Goal: Information Seeking & Learning: Learn about a topic

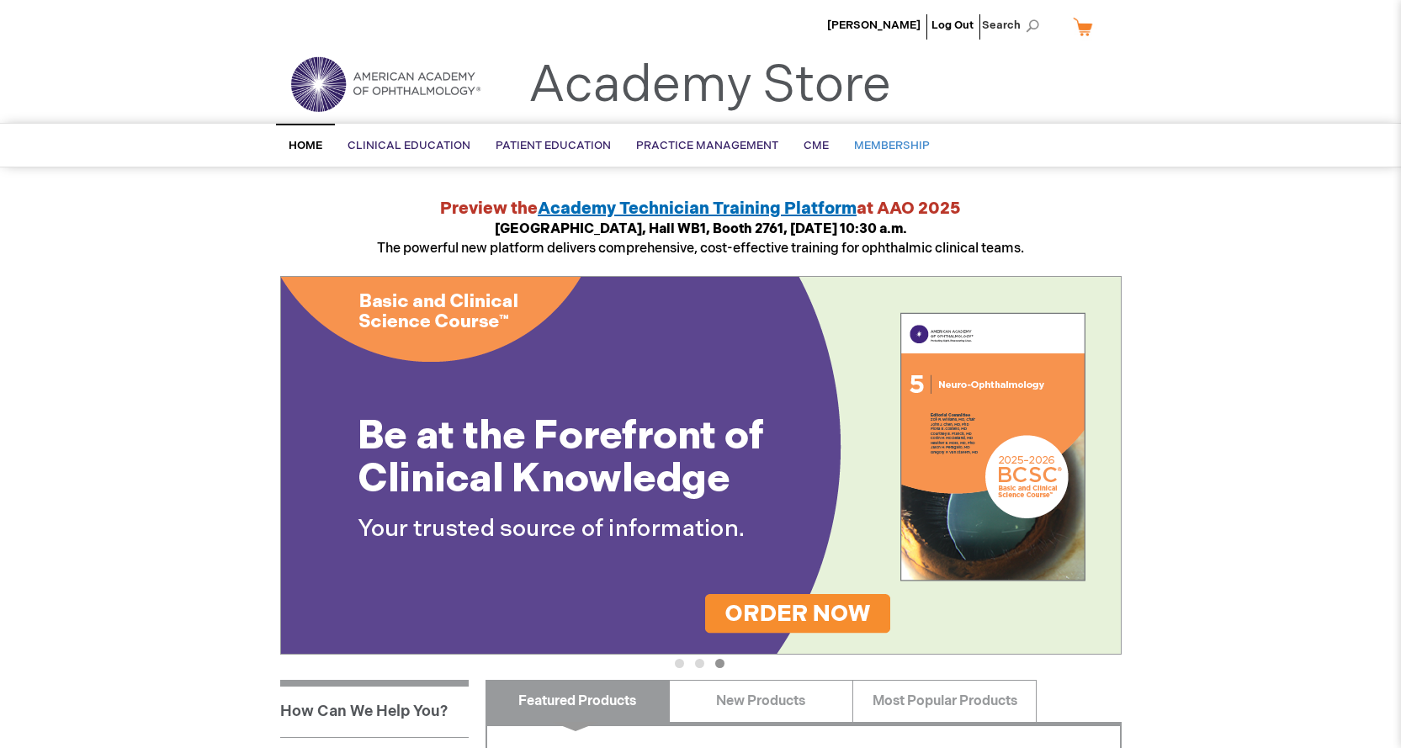
click at [886, 145] on span "Membership" at bounding box center [892, 145] width 76 height 13
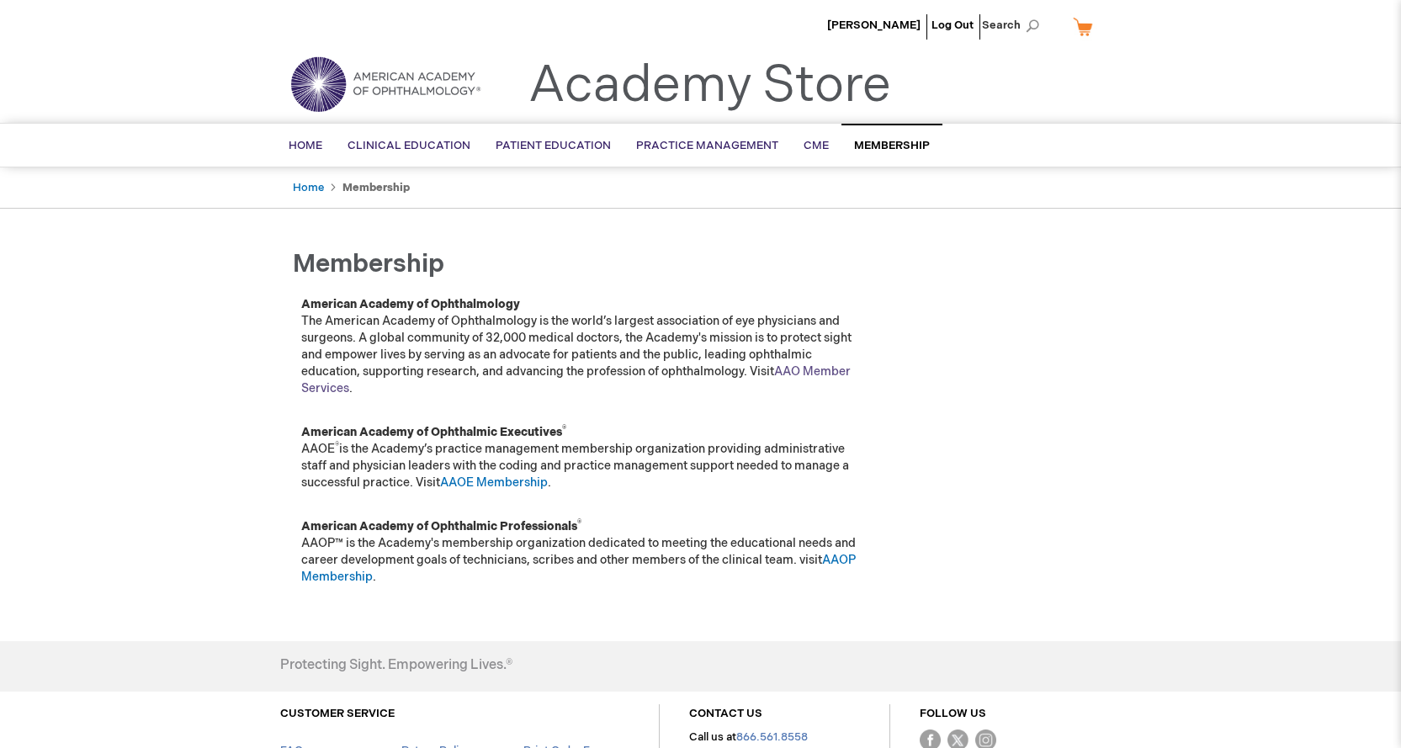
click at [837, 369] on link "AAO Member Services" at bounding box center [575, 379] width 549 height 31
click at [204, 476] on div "Jacqueline Flud Log Out Search My Cart CLOSE RECENTLY ADDED ITEM(S) Close There…" at bounding box center [700, 454] width 1401 height 908
click at [316, 150] on span "Home" at bounding box center [306, 145] width 34 height 13
